Goal: Consume media (video, audio)

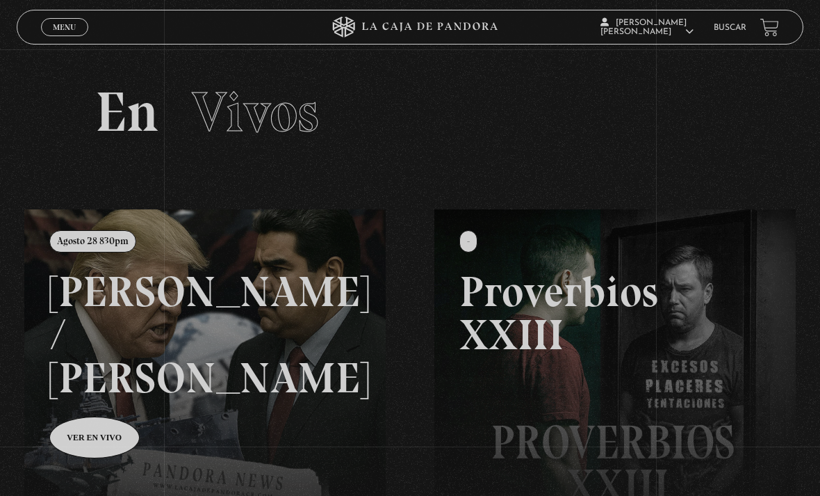
click at [238, 314] on link at bounding box center [434, 457] width 820 height 496
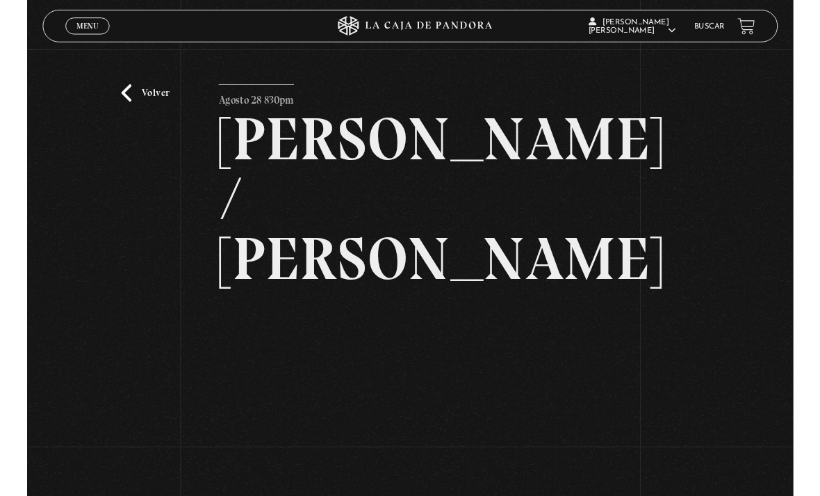
scroll to position [48, 0]
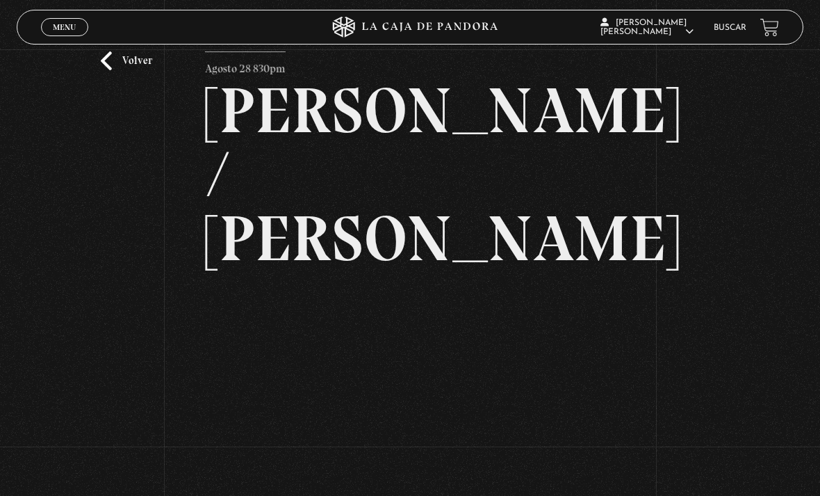
click at [138, 70] on link "Volver" at bounding box center [126, 60] width 51 height 19
click at [67, 30] on span "Menu" at bounding box center [64, 27] width 23 height 8
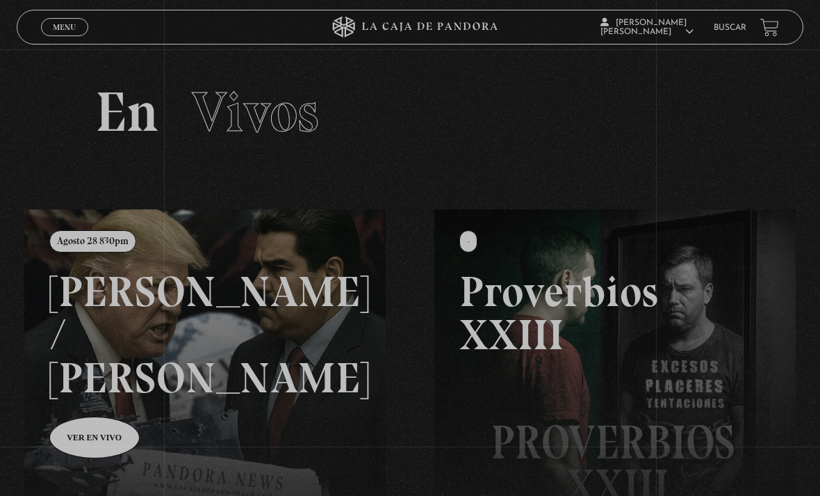
click at [62, 26] on span "Menu" at bounding box center [64, 27] width 23 height 8
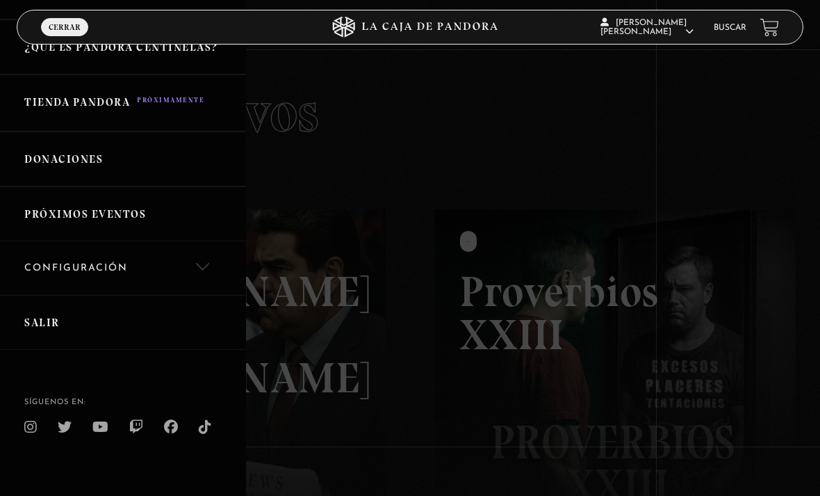
scroll to position [265, 0]
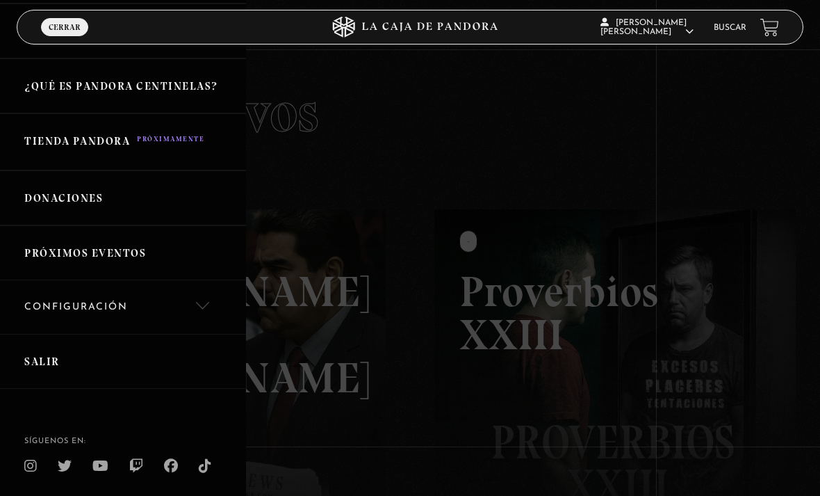
click at [129, 354] on link "Salir" at bounding box center [123, 361] width 246 height 55
